Goal: Use online tool/utility: Use online tool/utility

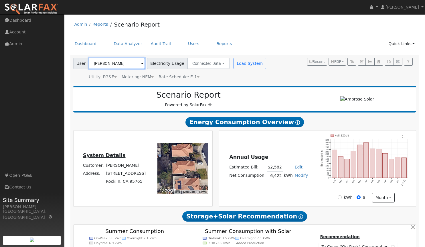
click at [128, 63] on input "[PERSON_NAME]" at bounding box center [117, 63] width 56 height 11
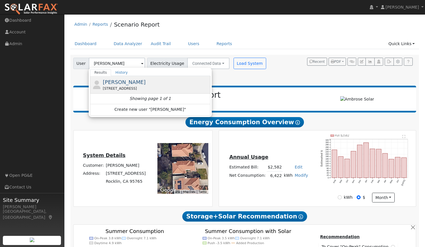
click at [120, 82] on span "[PERSON_NAME]" at bounding box center [124, 82] width 43 height 6
type input "[PERSON_NAME]"
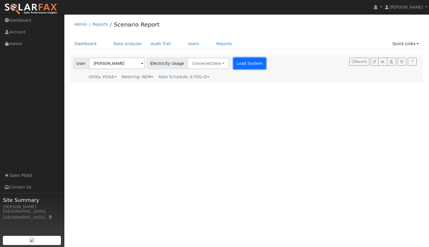
click at [233, 67] on button "Load System" at bounding box center [249, 63] width 33 height 11
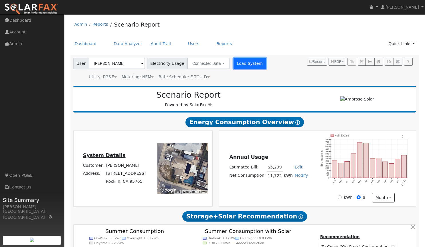
click at [234, 64] on button "Load System" at bounding box center [249, 63] width 33 height 11
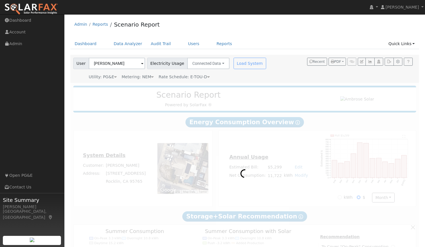
click at [234, 64] on div "Load System" at bounding box center [250, 63] width 36 height 11
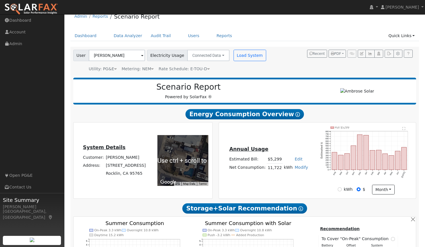
scroll to position [12, 0]
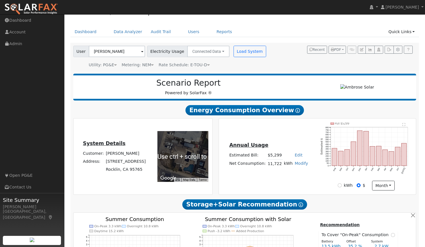
click at [245, 126] on div "Annual Usage Estimated Bill: $5,299 Edit Estimated Bill $ Annual Net Consumptio…" at bounding box center [317, 157] width 195 height 68
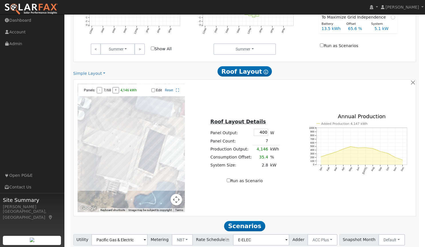
scroll to position [294, 0]
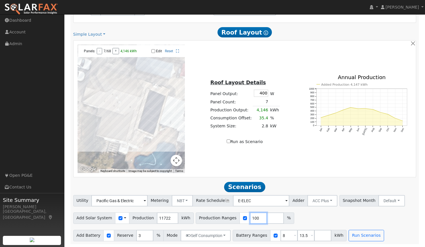
drag, startPoint x: 248, startPoint y: 217, endPoint x: 206, endPoint y: 211, distance: 42.5
click at [206, 211] on div "Add Solar System Use CSV Data Production 11722 kWh Production Ranges 100 %" at bounding box center [244, 217] width 345 height 13
type input "135"
click at [352, 231] on button "Run Scenarios" at bounding box center [365, 235] width 35 height 11
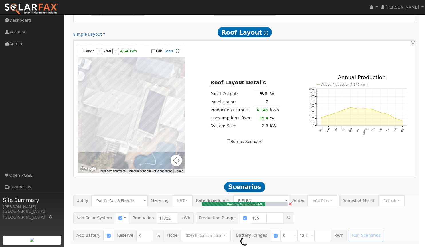
type input "$36,925"
type input "$13,958"
type input "10.6"
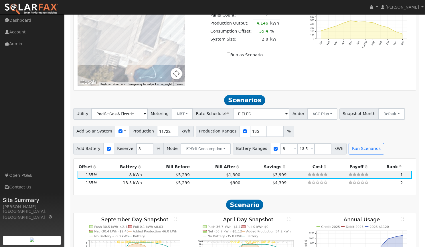
scroll to position [389, 0]
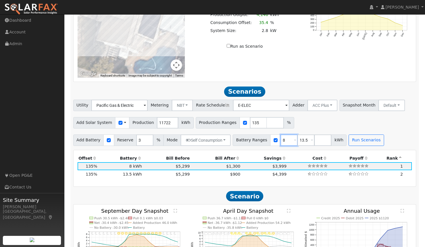
drag, startPoint x: 277, startPoint y: 142, endPoint x: 226, endPoint y: 129, distance: 52.7
click at [226, 129] on div "Utility Pacific Gas & Electric Metering NBT NEM NBT Rate Schedule E-ELEC Adder …" at bounding box center [244, 123] width 349 height 46
type input "13.5"
click at [297, 143] on input "number" at bounding box center [305, 140] width 17 height 11
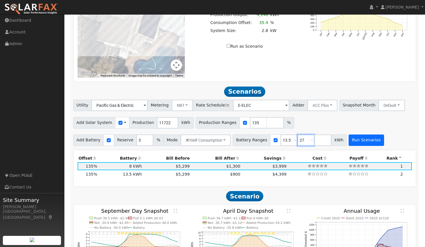
type input "27"
click at [348, 142] on button "Run Scenarios" at bounding box center [365, 140] width 35 height 11
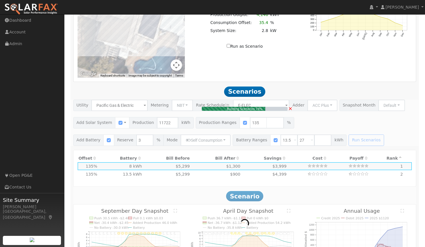
type input "$16,200"
type input "$15,938"
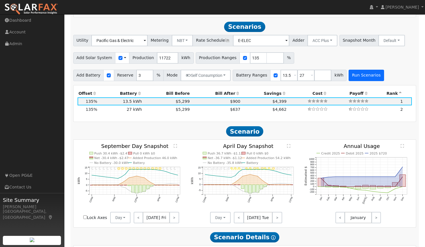
scroll to position [459, 0]
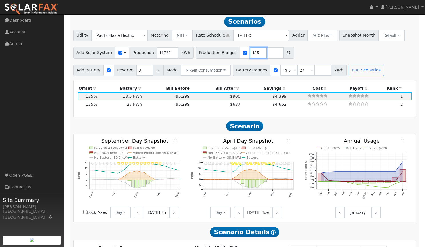
drag, startPoint x: 214, startPoint y: 57, endPoint x: 202, endPoint y: 60, distance: 12.8
click at [202, 60] on div "Utility Pacific Gas & Electric Metering NBT NEM NBT Rate Schedule E-ELEC Adder …" at bounding box center [244, 53] width 349 height 46
type input "150"
click at [348, 72] on button "Run Scenarios" at bounding box center [365, 70] width 35 height 11
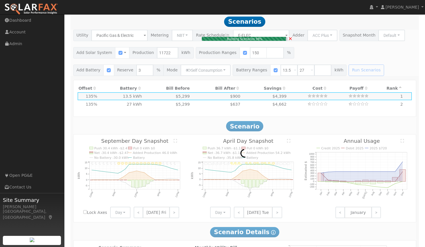
type input "$41,027"
type input "$17,168"
type input "11.7"
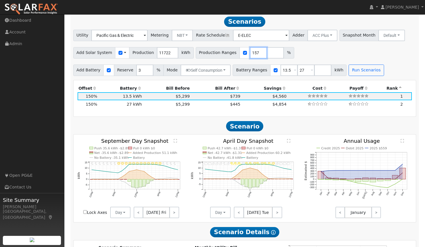
drag, startPoint x: 249, startPoint y: 53, endPoint x: 212, endPoint y: 52, distance: 36.4
click at [250, 52] on input "158" at bounding box center [258, 52] width 17 height 11
drag, startPoint x: 248, startPoint y: 52, endPoint x: 218, endPoint y: 49, distance: 29.6
click at [218, 49] on div "Production Ranges 158 %" at bounding box center [245, 52] width 98 height 11
type input "175"
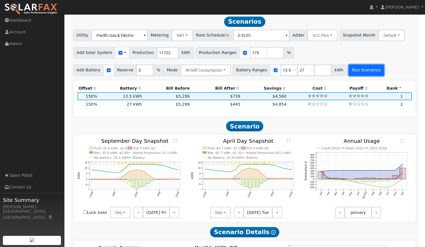
click at [354, 73] on button "Run Scenarios" at bounding box center [365, 70] width 35 height 11
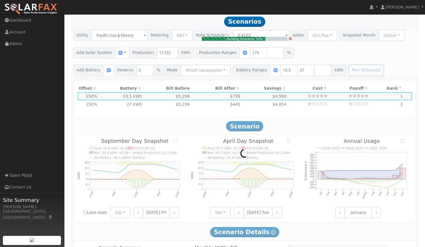
type input "$47,866"
type input "$19,220"
type input "13.7"
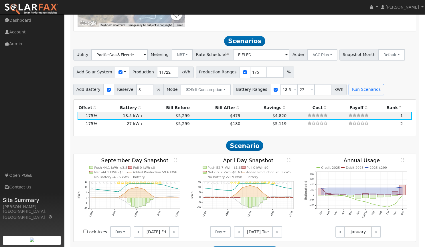
scroll to position [435, 0]
